Goal: Information Seeking & Learning: Understand process/instructions

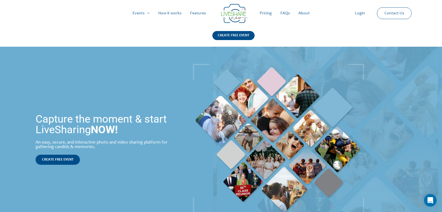
click at [265, 11] on link "Pricing" at bounding box center [265, 13] width 21 height 17
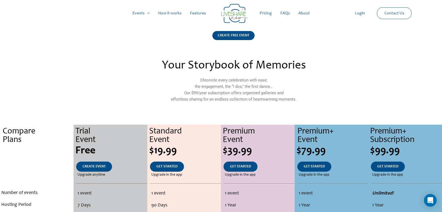
click at [169, 13] on link "How it works" at bounding box center [170, 13] width 32 height 17
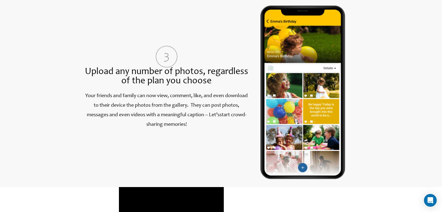
scroll to position [725, 0]
